Goal: Information Seeking & Learning: Learn about a topic

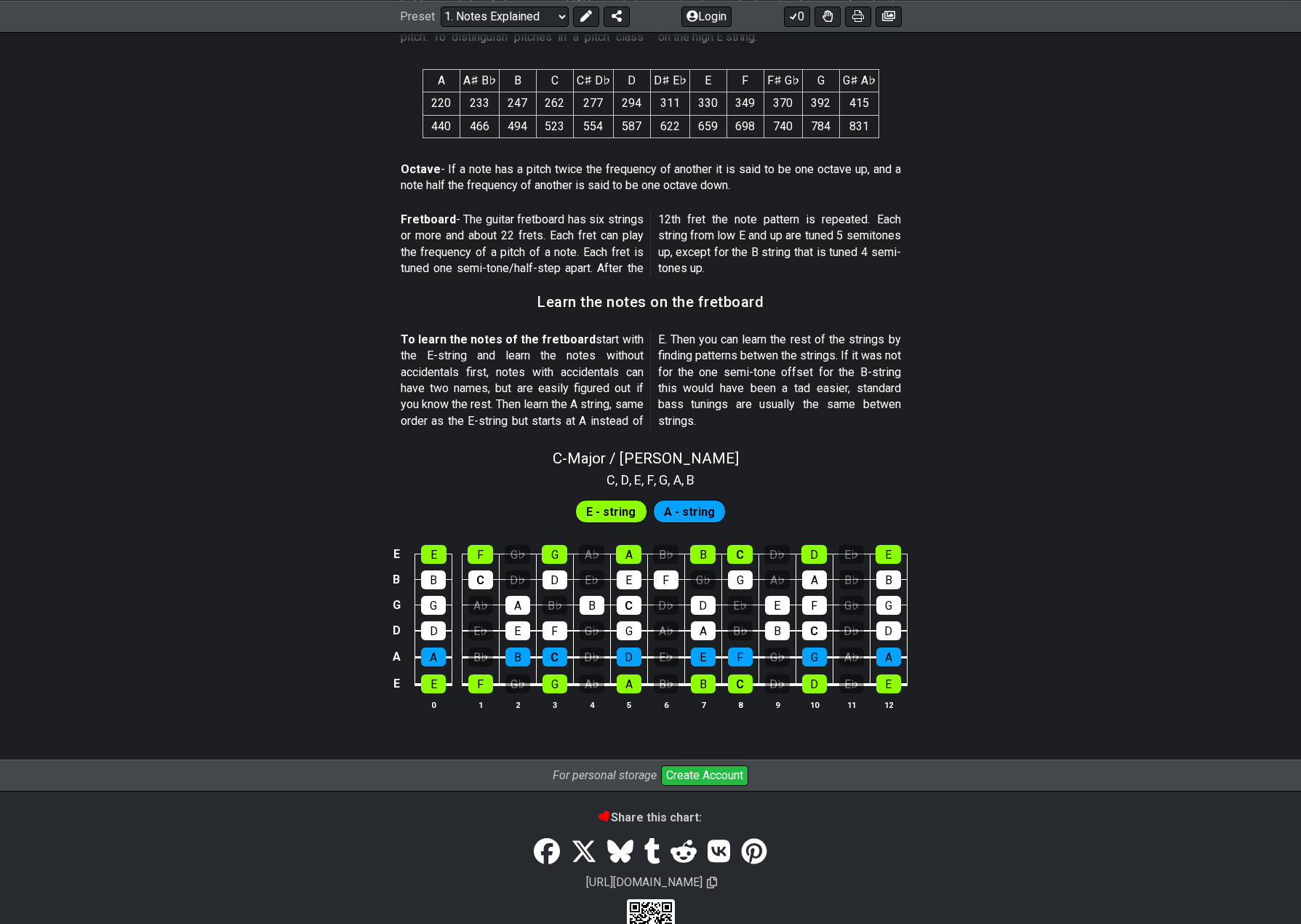
scroll to position [1101, 0]
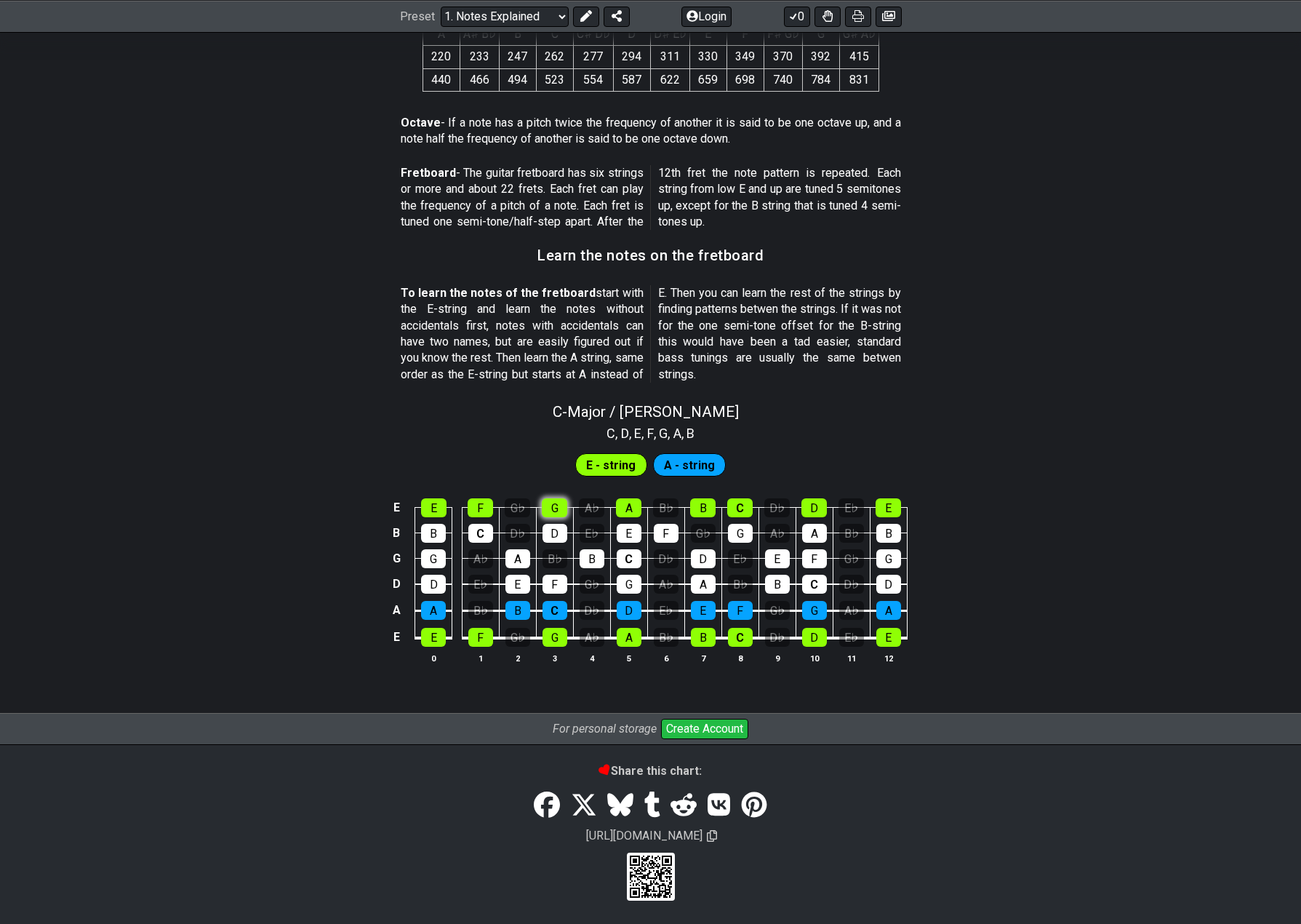
scroll to position [1033, 0]
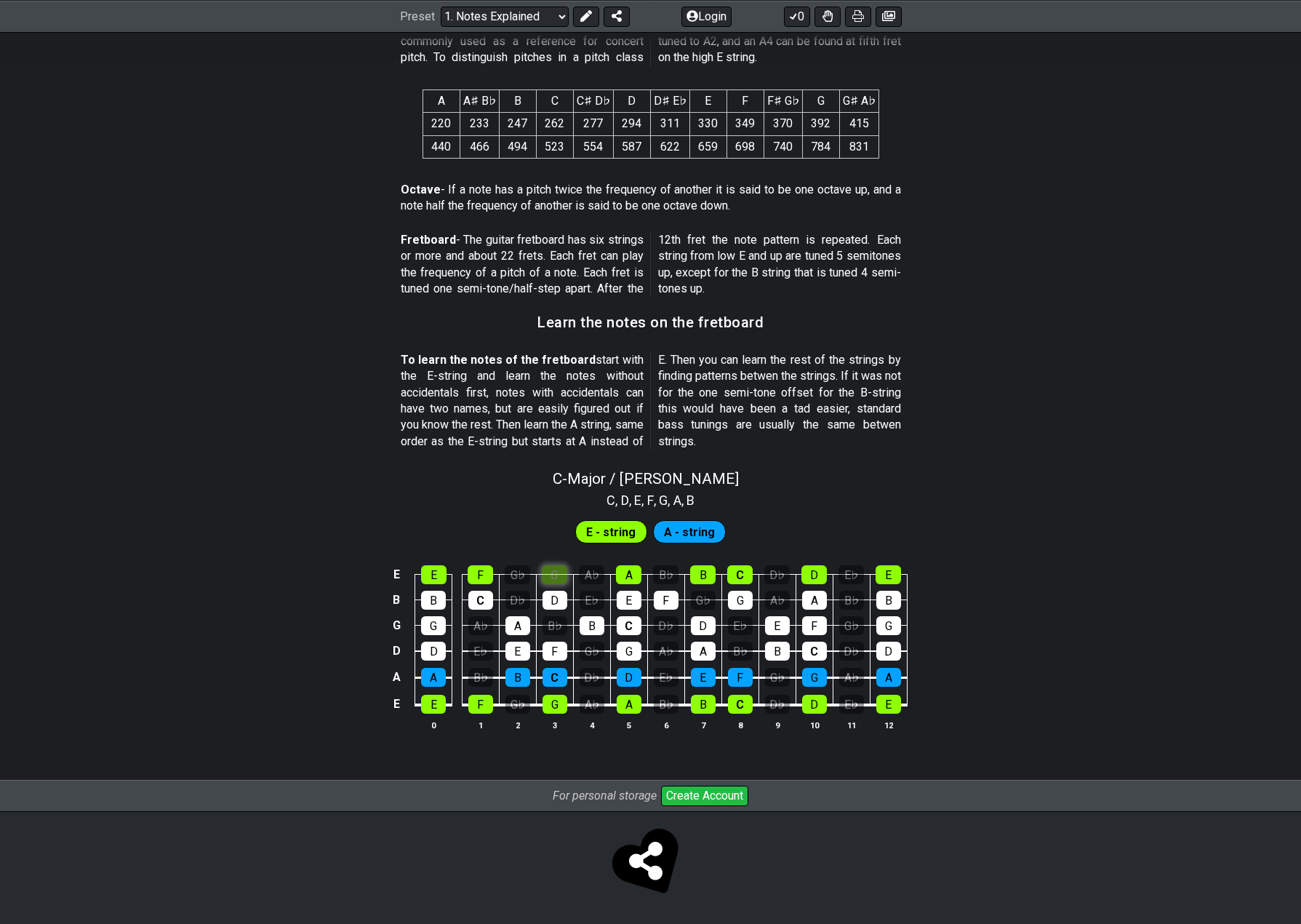
click at [557, 506] on div "C - Major / Ionian C , D , E , F , G , A , B E - string A - string E E F G♭ G A…" at bounding box center [650, 605] width 1301 height 289
click at [554, 575] on div "G" at bounding box center [554, 575] width 25 height 19
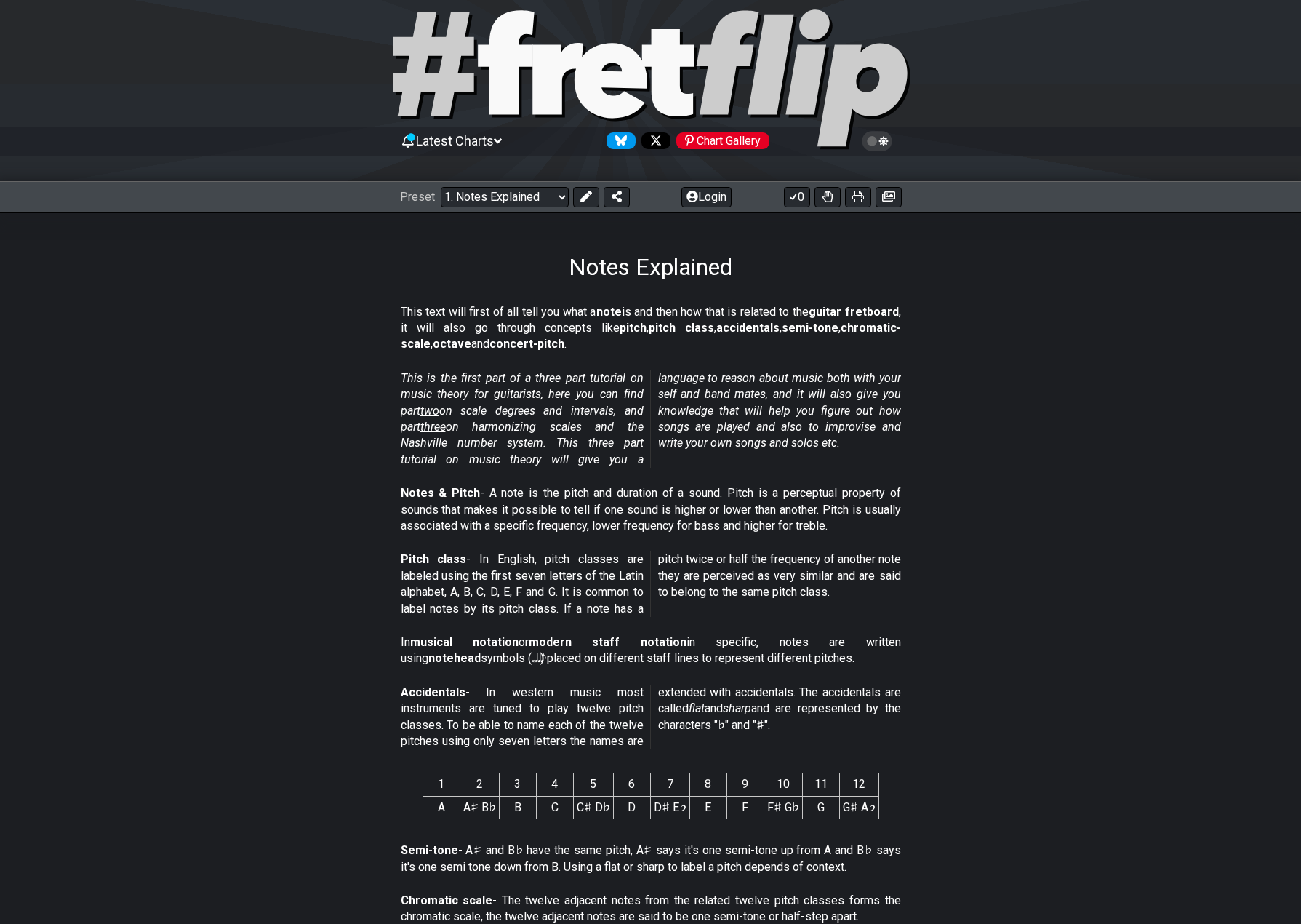
scroll to position [0, 0]
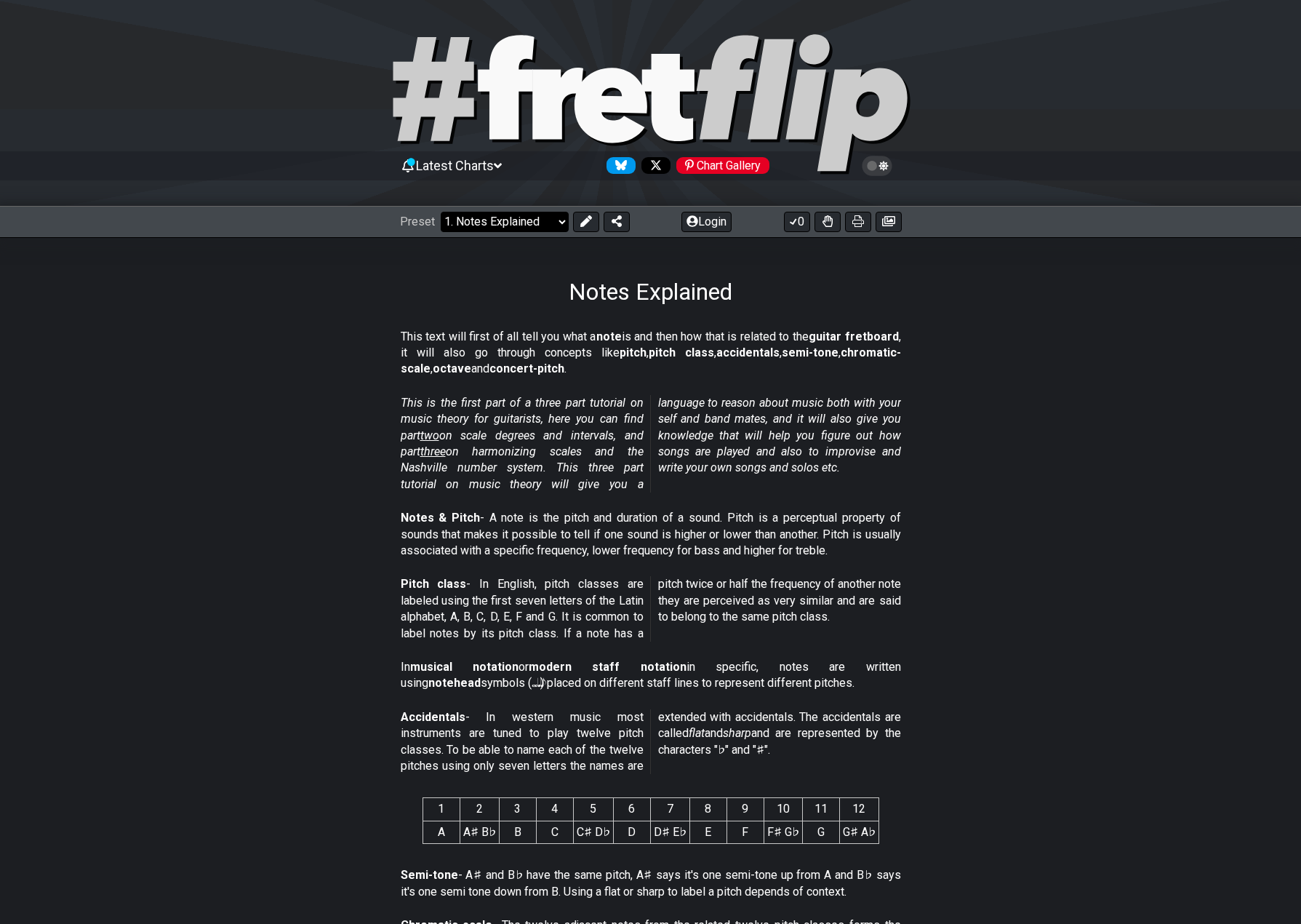
click at [544, 222] on select "Welcome to #fretflip! Initial Preset Custom Preset Minor Pentatonic Major Penta…" at bounding box center [504, 222] width 128 height 20
click at [441, 212] on select "Welcome to #fretflip! Initial Preset Custom Preset Minor Pentatonic Major Penta…" at bounding box center [504, 222] width 128 height 20
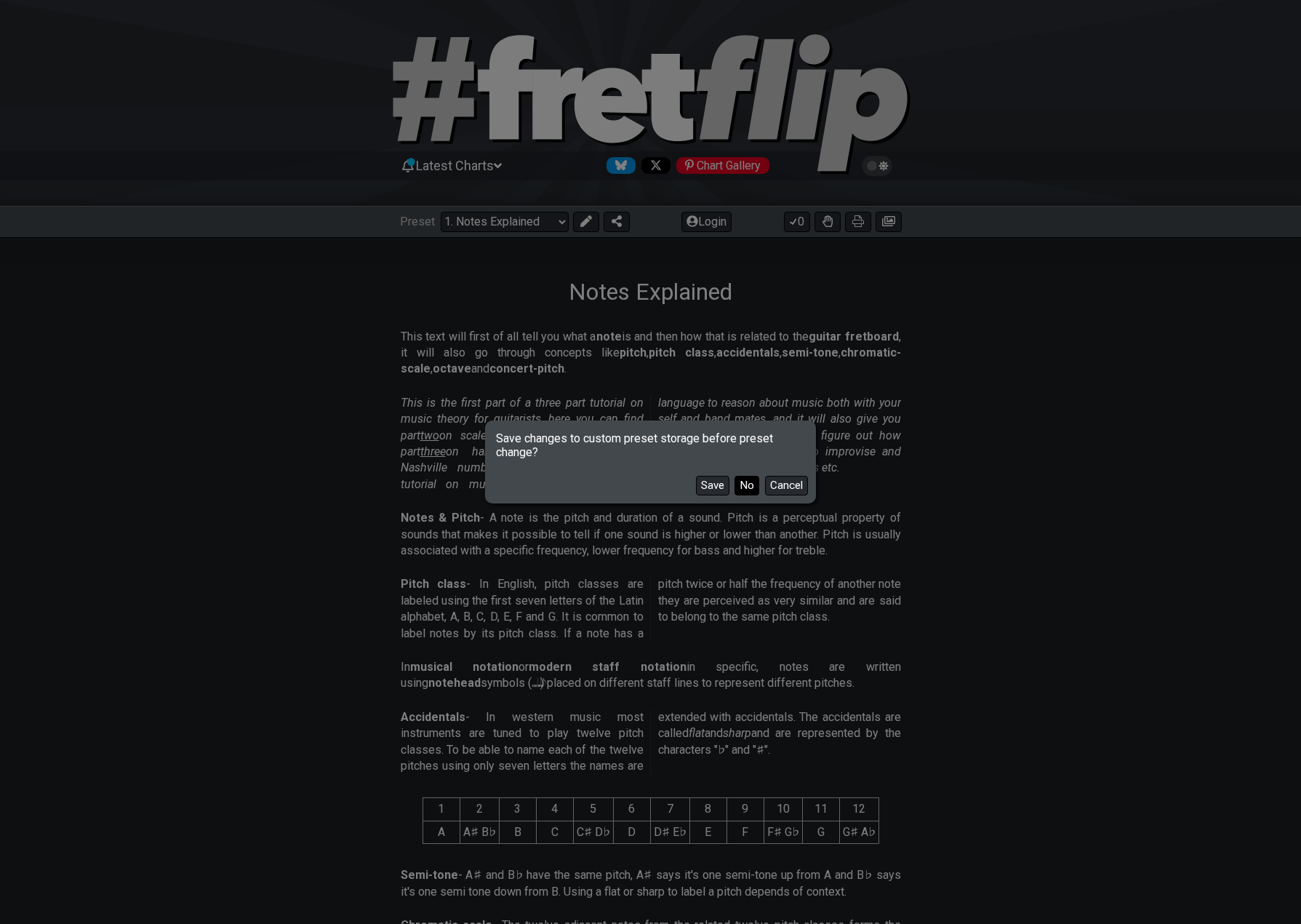
click at [744, 480] on button "No" at bounding box center [746, 485] width 25 height 19
select select "/welcome"
select select "C"
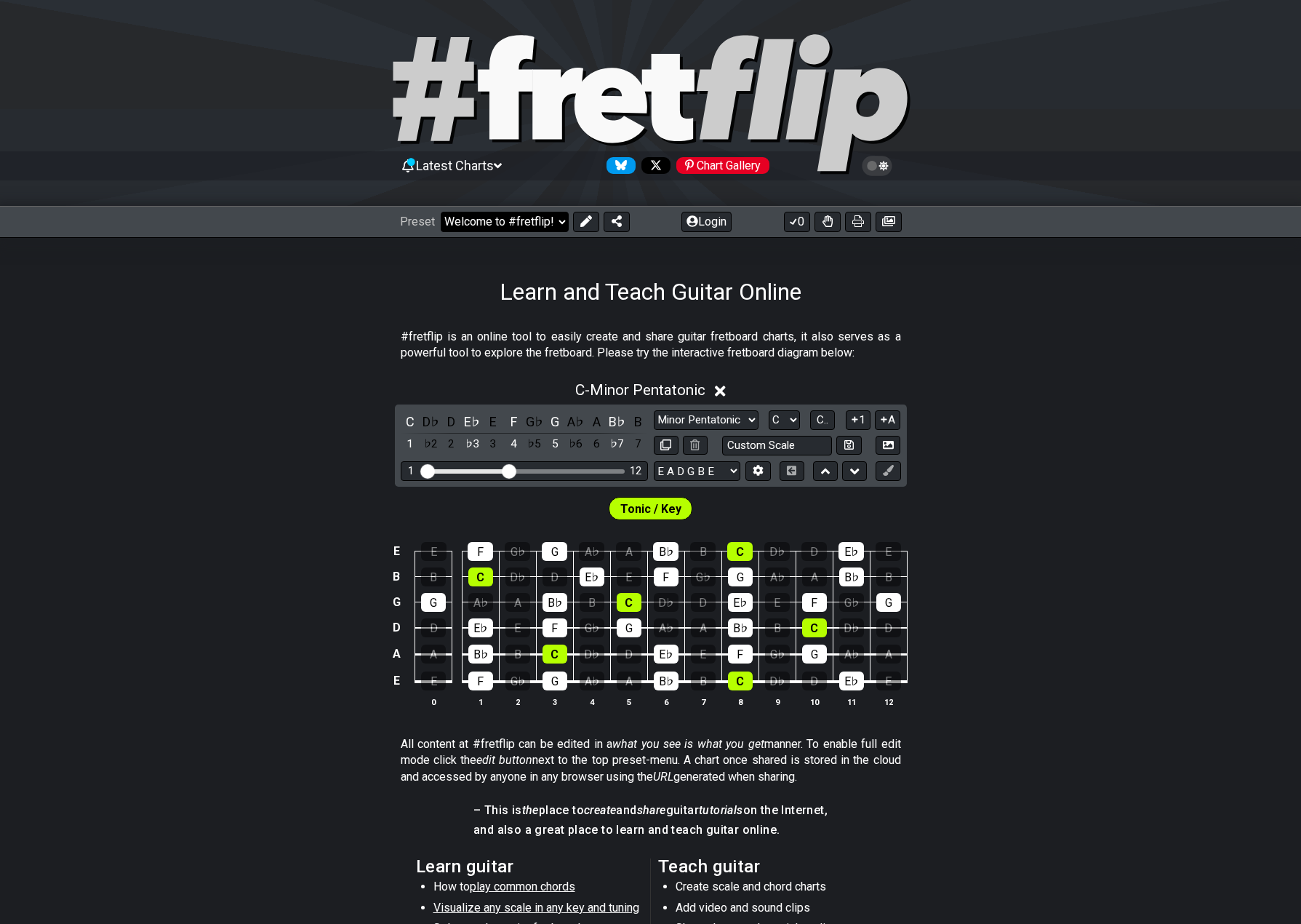
click at [503, 223] on select "Welcome to #fretflip! Initial Preset Custom Preset Minor Pentatonic Major Penta…" at bounding box center [504, 222] width 128 height 20
click at [441, 212] on select "Welcome to #fretflip! Initial Preset Custom Preset Minor Pentatonic Major Penta…" at bounding box center [504, 222] width 128 height 20
click at [514, 218] on select "Welcome to #fretflip! Initial Preset Custom Preset Minor Pentatonic Major Penta…" at bounding box center [504, 222] width 128 height 20
click at [441, 212] on select "Welcome to #fretflip! Initial Preset Custom Preset Minor Pentatonic Major Penta…" at bounding box center [504, 222] width 128 height 20
select select "/user-defined"
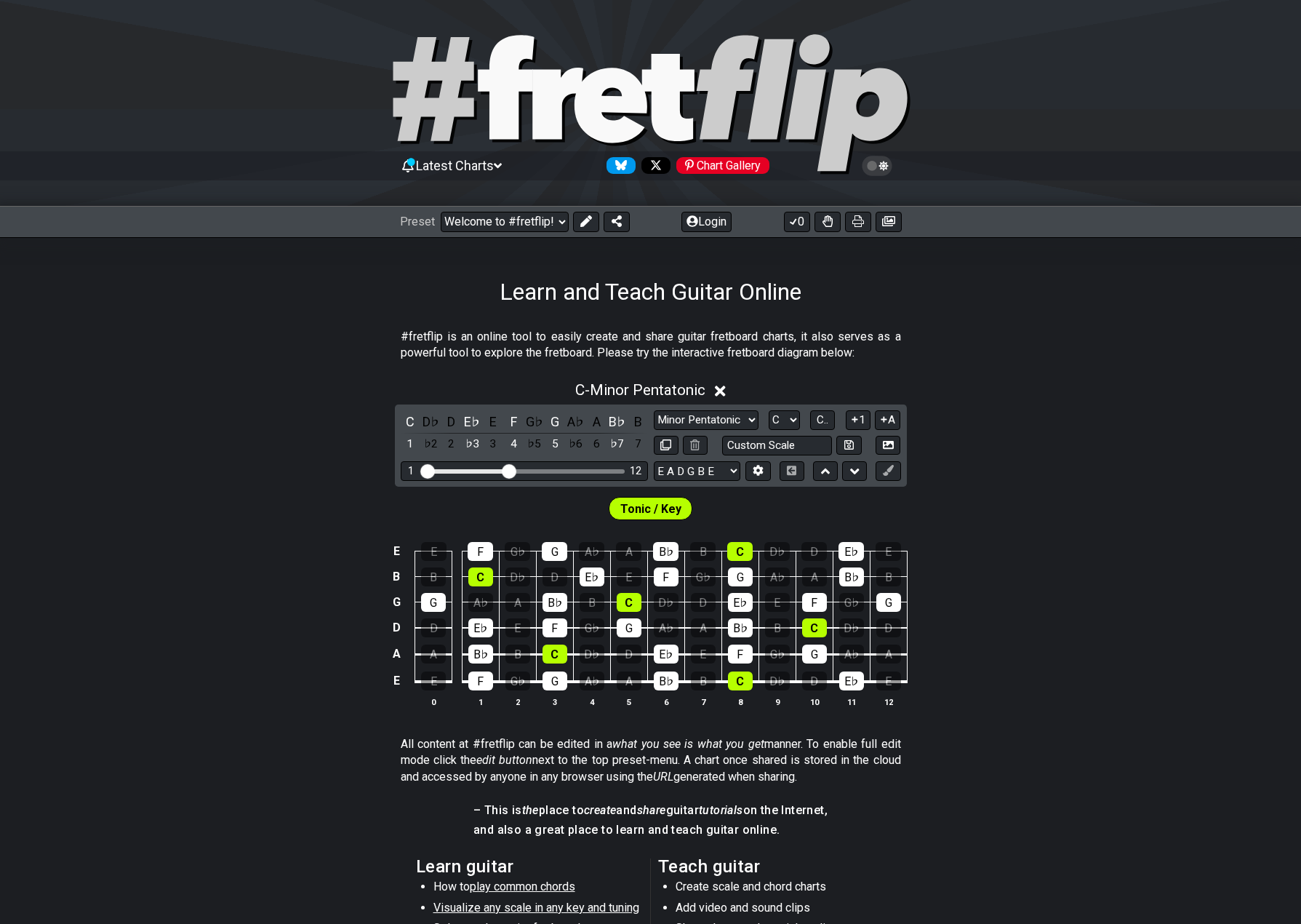
select select "A"
select select "Testing 1, 3 and 4"
select select "C"
select select "A"
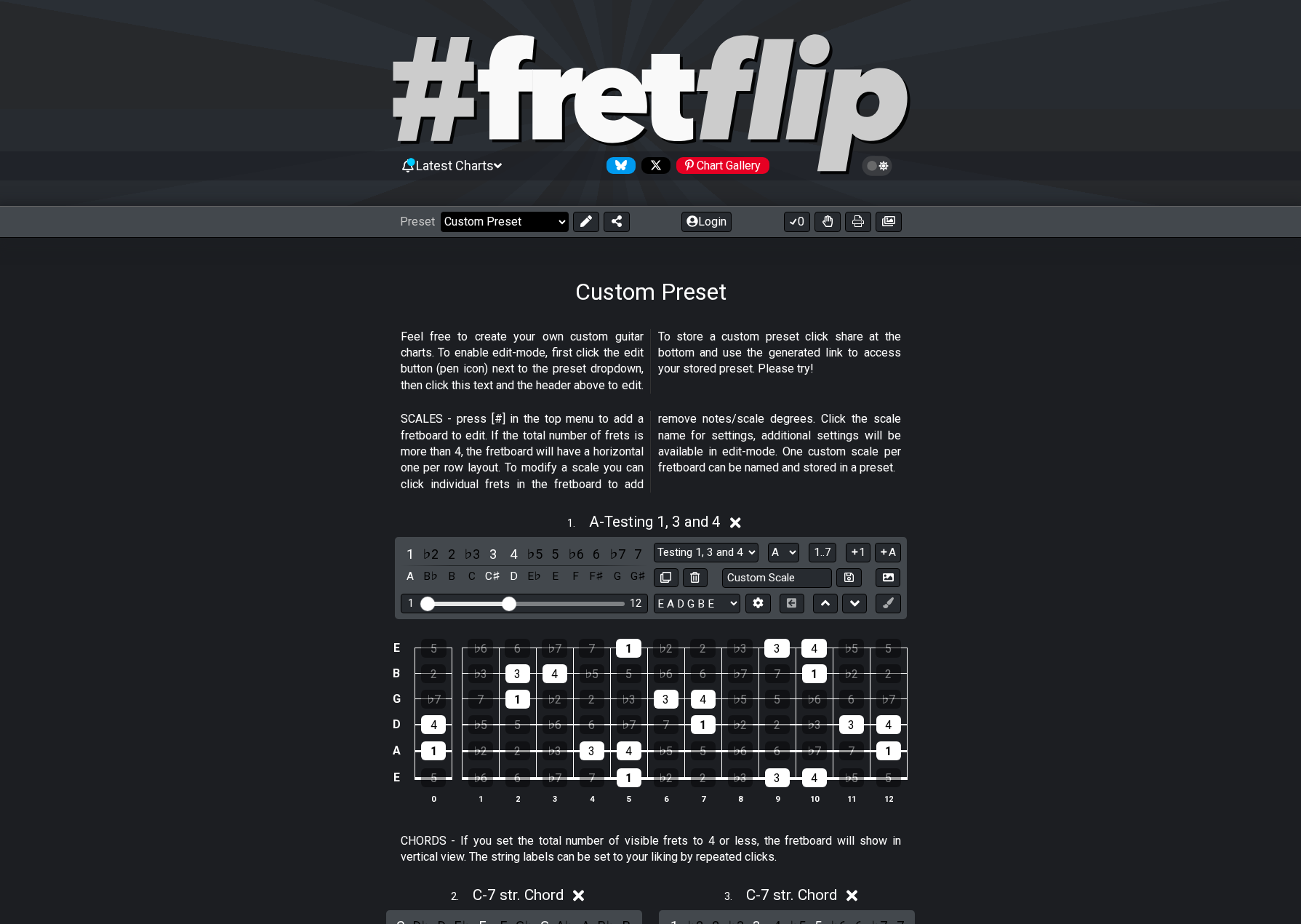
click at [513, 220] on select "Welcome to #fretflip! Initial Preset Custom Preset Minor Pentatonic Major Penta…" at bounding box center [504, 222] width 128 height 20
click at [441, 212] on select "Welcome to #fretflip! Initial Preset Custom Preset Minor Pentatonic Major Penta…" at bounding box center [504, 222] width 128 height 20
select select "/welcome"
select select "C"
select select "Minor Pentatonic"
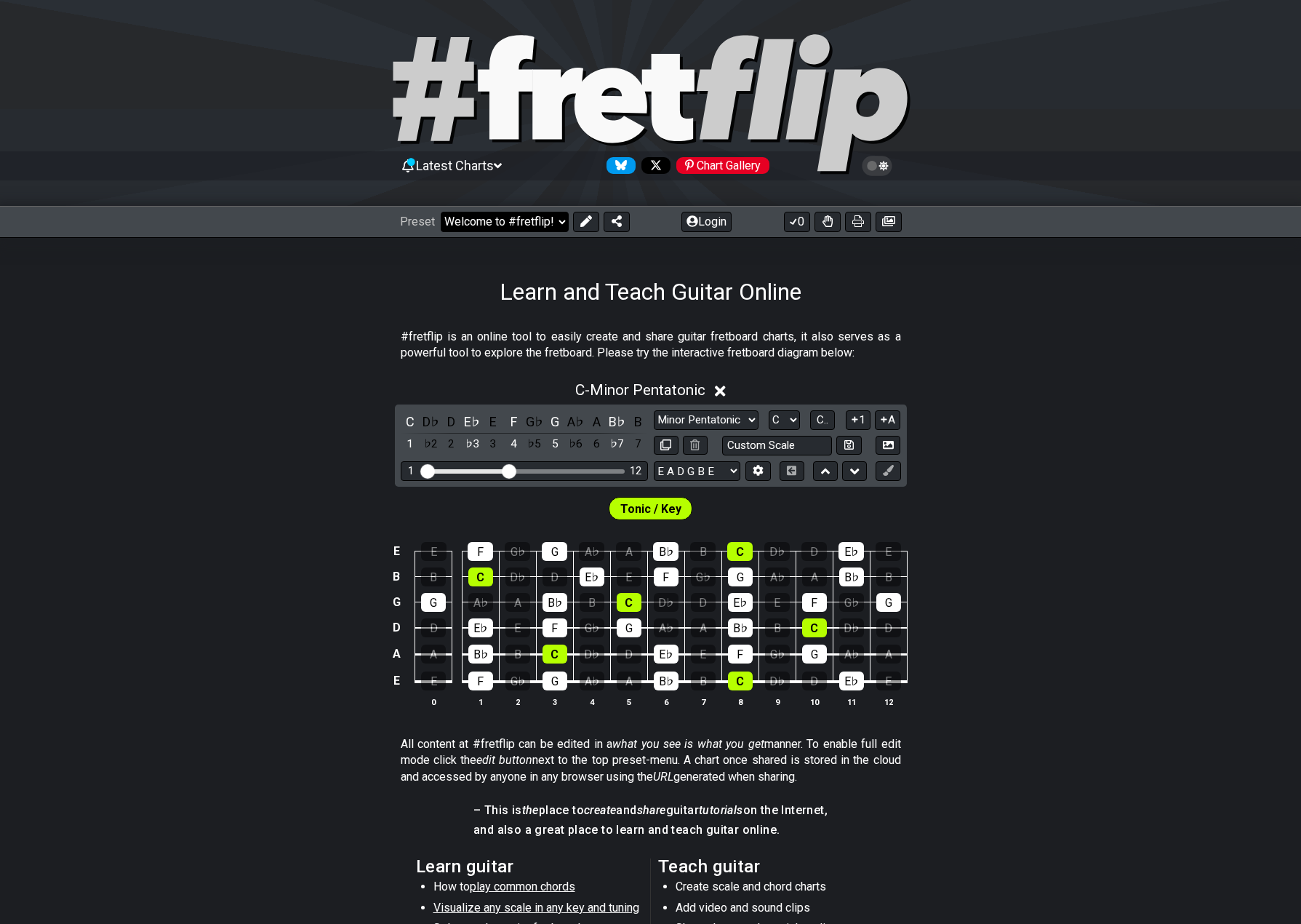
click at [509, 216] on select "Welcome to #fretflip! Initial Preset Custom Preset Minor Pentatonic Major Penta…" at bounding box center [504, 222] width 128 height 20
click at [441, 212] on select "Welcome to #fretflip! Initial Preset Custom Preset Minor Pentatonic Major Penta…" at bounding box center [504, 222] width 128 height 20
select select "/minor-pentatonic"
select select "C"
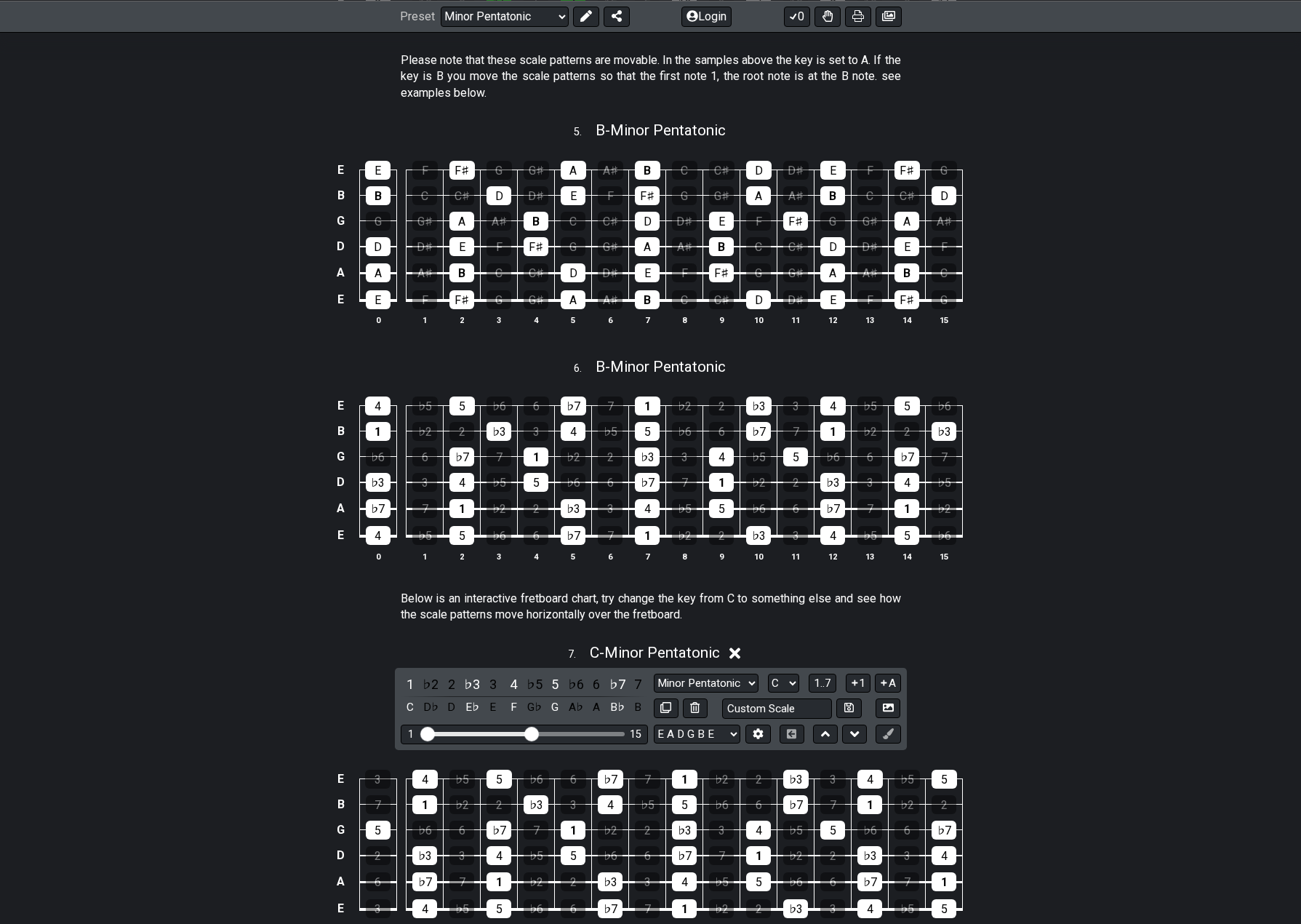
scroll to position [1814, 0]
